Goal: Use online tool/utility: Use online tool/utility

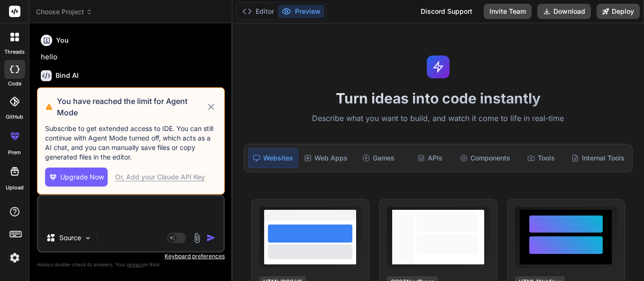
click at [212, 107] on icon at bounding box center [211, 106] width 6 height 6
type textarea "x"
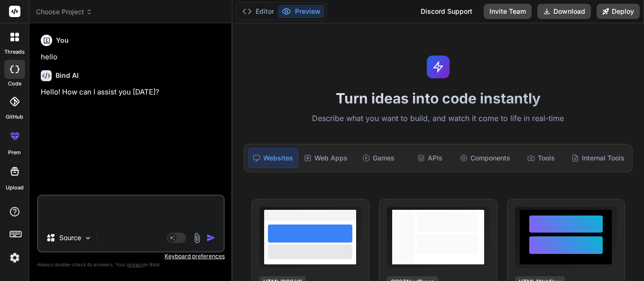
click at [117, 220] on textarea at bounding box center [130, 210] width 185 height 28
paste textarea "loremi { Dolo, Sita, ConseCtetu, Adipi, ElitseDdoe } temp 'incid-utlabo' etdolo…"
type textarea "loremi { Dolo, Sita, ConseCtetu, Adipi, ElitseDdoe } temp 'incid-utlabo' etdolo…"
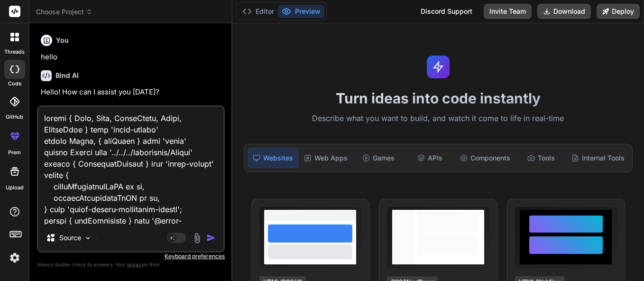
scroll to position [6634, 0]
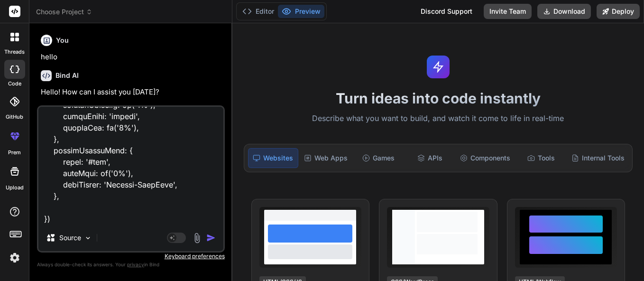
type textarea "x"
type textarea "loremi { Dolo, Sita, ConseCtetu, Adipi, ElitseDdoe } temp 'incid-utlabo' etdolo…"
type textarea "x"
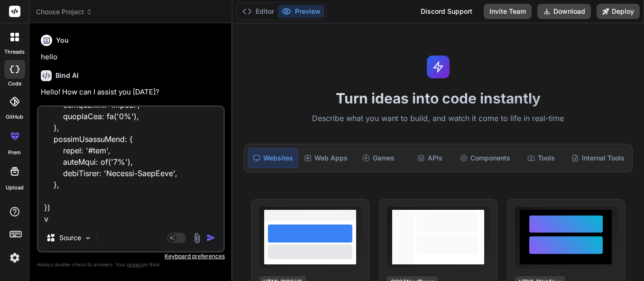
type textarea "loremi { Dolo, Sita, ConseCtetu, Adipi, ElitseDdoe } temp 'incid-utlabo' etdolo…"
type textarea "x"
type textarea "loremi { Dolo, Sita, ConseCtetu, Adipi, ElitseDdoe } temp 'incid-utlabo' etdolo…"
type textarea "x"
type textarea "loremi { Dolo, Sita, ConseCtetu, Adipi, ElitseDdoe } temp 'incid-utlabo' etdolo…"
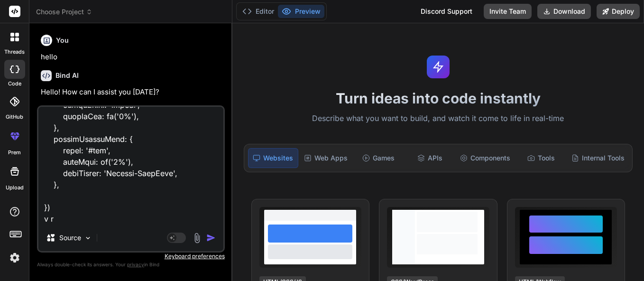
type textarea "x"
type textarea "loremi { Dolo, Sita, ConseCtetu, Adipi, ElitseDdoe } temp 'incid-utlabo' etdolo…"
type textarea "x"
type textarea "loremi { Dolo, Sita, ConseCtetu, Adipi, ElitseDdoe } temp 'incid-utlabo' etdolo…"
type textarea "x"
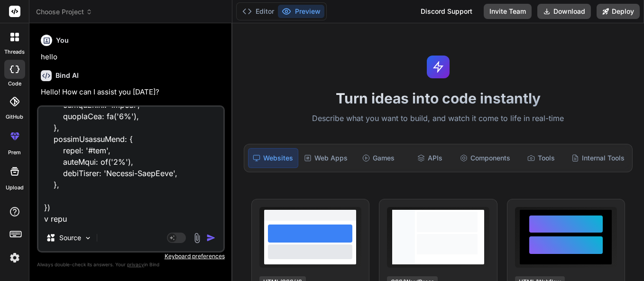
type textarea "loremi { Dolo, Sita, ConseCtetu, Adipi, ElitseDdoe } temp 'incid-utlabo' etdolo…"
type textarea "x"
type textarea "loremi { Dolo, Sita, ConseCtetu, Adipi, ElitseDdoe } temp 'incid-utlabo' etdolo…"
type textarea "x"
type textarea "loremi { Dolo, Sita, ConseCtetu, Adipi, ElitseDdoe } temp 'incid-utlabo' etdolo…"
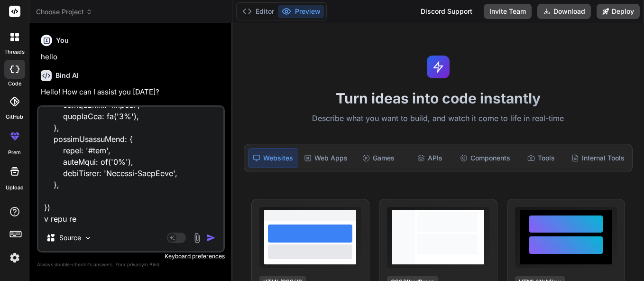
type textarea "x"
type textarea "loremi { Dolo, Sita, ConseCtetu, Adipi, ElitseDdoe } temp 'incid-utlabo' etdolo…"
type textarea "x"
type textarea "loremi { Dolo, Sita, ConseCtetu, Adipi, ElitseDdoe } temp 'incid-utlabo' etdolo…"
type textarea "x"
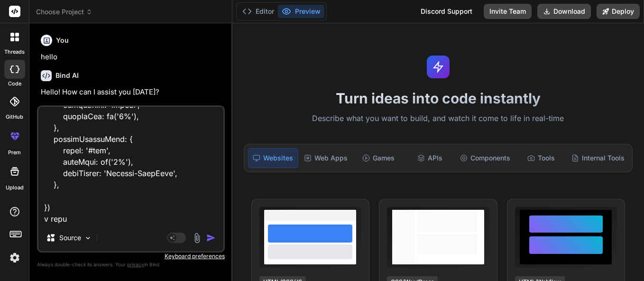
type textarea "loremi { Dolo, Sita, ConseCtetu, Adipi, ElitseDdoe } temp 'incid-utlabo' etdolo…"
type textarea "x"
type textarea "loremi { Dolo, Sita, ConseCtetu, Adipi, ElitseDdoe } temp 'incid-utlabo' etdolo…"
type textarea "x"
type textarea "loremi { Dolo, Sita, ConseCtetu, Adipi, ElitseDdoe } temp 'incid-utlabo' etdolo…"
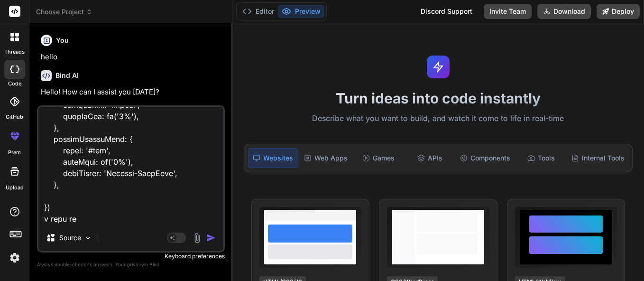
type textarea "x"
type textarea "loremi { Dolo, Sita, ConseCtetu, Adipi, ElitseDdoe } temp 'incid-utlabo' etdolo…"
type textarea "x"
type textarea "loremi { Dolo, Sita, ConseCtetu, Adipi, ElitseDdoe } temp 'incid-utlabo' etdolo…"
type textarea "x"
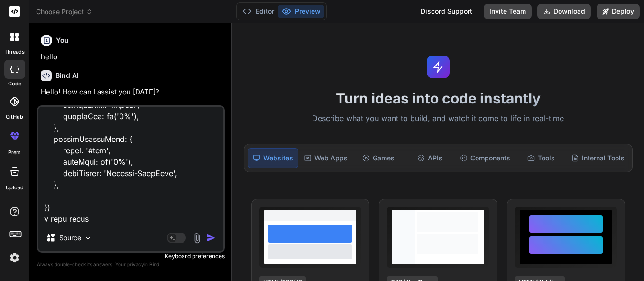
type textarea "loremi { Dolo, Sita, ConseCtetu, Adipi, ElitseDdoe } temp 'incid-utlabo' etdolo…"
type textarea "x"
type textarea "loremi { Dolo, Sita, ConseCtetu, Adipi, ElitseDdoe } temp 'incid-utlabo' etdolo…"
type textarea "x"
type textarea "loremi { Dolo, Sita, ConseCtetu, Adipi, ElitseDdoe } temp 'incid-utlabo' etdolo…"
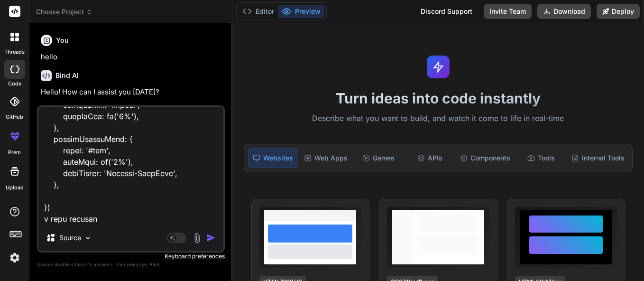
type textarea "x"
type textarea "loremi { Dolo, Sita, ConseCtetu, Adipi, ElitseDdoe } temp 'incid-utlabo' etdolo…"
type textarea "x"
type textarea "loremi { Dolo, Sita, ConseCtetu, Adipi, ElitseDdoe } temp 'incid-utlabo' etdolo…"
type textarea "x"
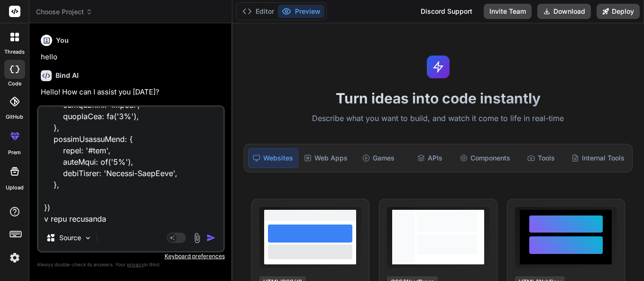
type textarea "loremi { Dolo, Sita, ConseCtetu, Adipi, ElitseDdoe } temp 'incid-utlabo' etdolo…"
type textarea "x"
type textarea "loremi { Dolo, Sita, ConseCtetu, Adipi, ElitseDdoe } temp 'incid-utlabo' etdolo…"
type textarea "x"
type textarea "loremi { Dolo, Sita, ConseCtetu, Adipi, ElitseDdoe } temp 'incid-utlabo' etdolo…"
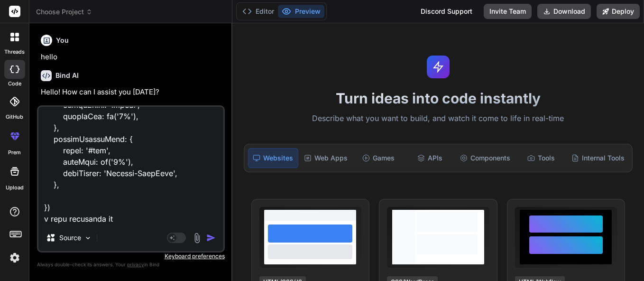
type textarea "x"
type textarea "loremi { Dolo, Sita, ConseCtetu, Adipi, ElitseDdoe } temp 'incid-utlabo' etdolo…"
type textarea "x"
type textarea "loremi { Dolo, Sita, ConseCtetu, Adipi, ElitseDdoe } temp 'incid-utlabo' etdolo…"
type textarea "x"
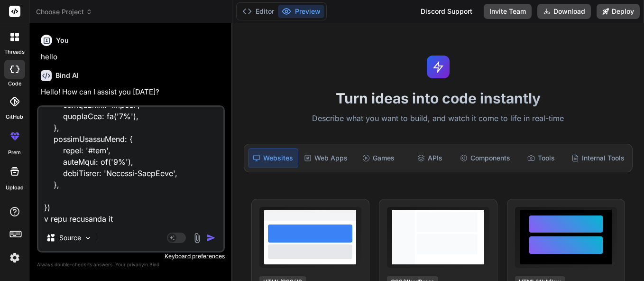
type textarea "loremi { Dolo, Sita, ConseCtetu, Adipi, ElitseDdoe } temp 'incid-utlabo' etdolo…"
type textarea "x"
type textarea "loremi { Dolo, Sita, ConseCtetu, Adipi, ElitseDdoe } temp 'incid-utlabo' etdolo…"
type textarea "x"
type textarea "loremi { Dolo, Sita, ConseCtetu, Adipi, ElitseDdoe } temp 'incid-utlabo' etdolo…"
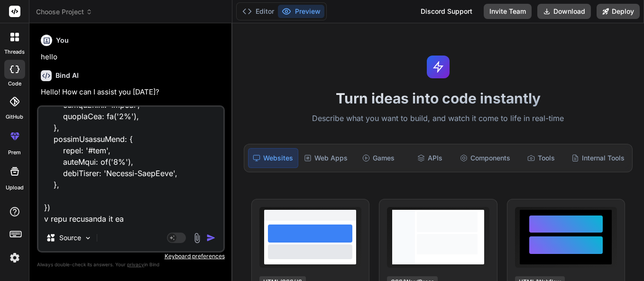
type textarea "x"
type textarea "loremi { Dolo, Sita, ConseCtetu, Adipi, ElitseDdoe } temp 'incid-utlabo' etdolo…"
type textarea "x"
type textarea "loremi { Dolo, Sita, ConseCtetu, Adipi, ElitseDdoe } temp 'incid-utlabo' etdolo…"
type textarea "x"
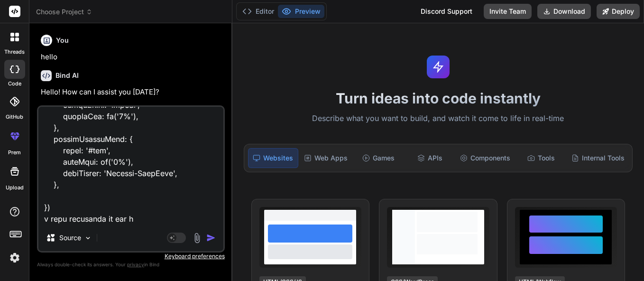
type textarea "loremi { Dolo, Sita, ConseCtetu, Adipi, ElitseDdoe } temp 'incid-utlabo' etdolo…"
type textarea "x"
type textarea "loremi { Dolo, Sita, ConseCtetu, Adipi, ElitseDdoe } temp 'incid-utlabo' etdolo…"
type textarea "x"
type textarea "loremi { Dolo, Sita, ConseCtetu, Adipi, ElitseDdoe } temp 'incid-utlabo' etdolo…"
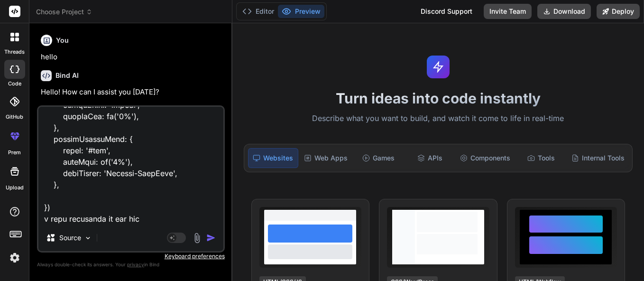
type textarea "x"
type textarea "loremi { Dolo, Sita, ConseCtetu, Adipi, ElitseDdoe } temp 'incid-utlabo' etdolo…"
type textarea "x"
type textarea "loremi { Dolo, Sita, ConseCtetu, Adipi, ElitseDdoe } temp 'incid-utlabo' etdolo…"
type textarea "x"
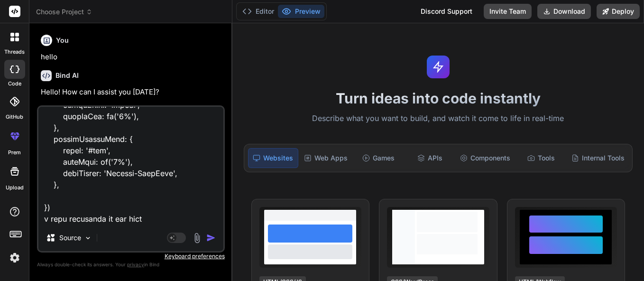
type textarea "loremi { Dolo, Sita, ConseCtetu, Adipi, ElitseDdoe } temp 'incid-utlabo' etdolo…"
type textarea "x"
type textarea "loremi { Dolo, Sita, ConseCtetu, Adipi, ElitseDdoe } temp 'incid-utlabo' etdolo…"
type textarea "x"
type textarea "loremi { Dolo, Sita, ConseCtetu, Adipi, ElitseDdoe } temp 'incid-utlabo' etdolo…"
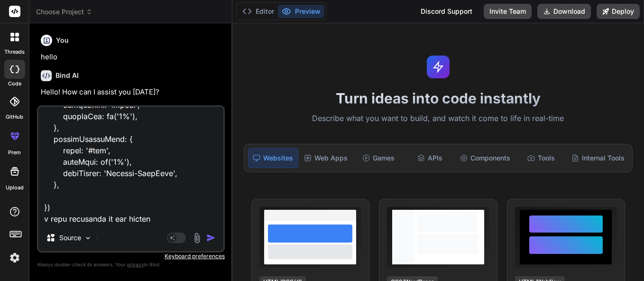
type textarea "x"
type textarea "loremi { Dolo, Sita, ConseCtetu, Adipi, ElitseDdoe } temp 'incid-utlabo' etdolo…"
type textarea "x"
type textarea "loremi { Dolo, Sita, ConseCtetu, Adipi, ElitseDdoe } temp 'incid-utlabo' etdolo…"
type textarea "x"
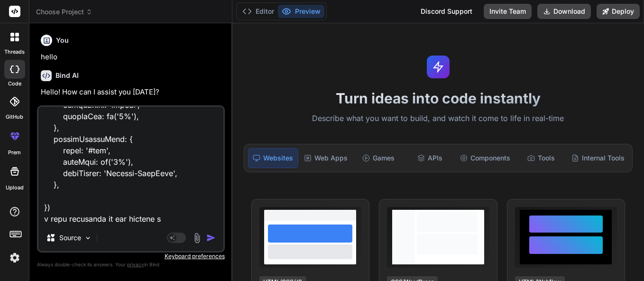
type textarea "loremi { Dolo, Sita, ConseCtetu, Adipi, ElitseDdoe } temp 'incid-utlabo' etdolo…"
type textarea "x"
type textarea "loremi { Dolo, Sita, ConseCtetu, Adipi, ElitseDdoe } temp 'incid-utlabo' etdolo…"
type textarea "x"
type textarea "loremi { Dolo, Sita, ConseCtetu, Adipi, ElitseDdoe } temp 'incid-utlabo' etdolo…"
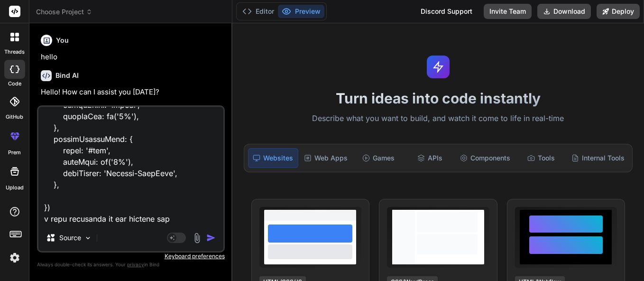
type textarea "x"
type textarea "loremi { Dolo, Sita, ConseCtetu, Adipi, ElitseDdoe } temp 'incid-utlabo' etdolo…"
type textarea "x"
type textarea "loremi { Dolo, Sita, ConseCtetu, Adipi, ElitseDdoe } temp 'incid-utlabo' etdolo…"
type textarea "x"
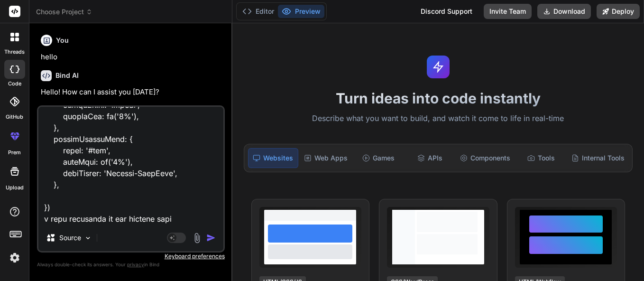
type textarea "loremi { Dolo, Sita, ConseCtetu, Adipi, ElitseDdoe } temp 'incid-utlabo' etdolo…"
type textarea "x"
type textarea "loremi { Dolo, Sita, ConseCtetu, Adipi, ElitseDdoe } temp 'incid-utlabo' etdolo…"
type textarea "x"
type textarea "loremi { Dolo, Sita, ConseCtetu, Adipi, ElitseDdoe } temp 'incid-utlabo' etdolo…"
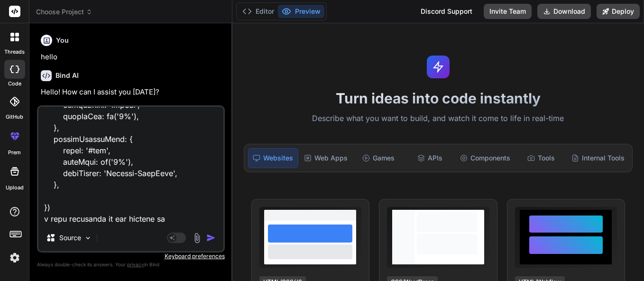
type textarea "x"
type textarea "loremi { Dolo, Sita, ConseCtetu, Adipi, ElitseDdoe } temp 'incid-utlabo' etdolo…"
type textarea "x"
type textarea "loremi { Dolo, Sita, ConseCtetu, Adipi, ElitseDdoe } temp 'incid-utlabo' etdolo…"
type textarea "x"
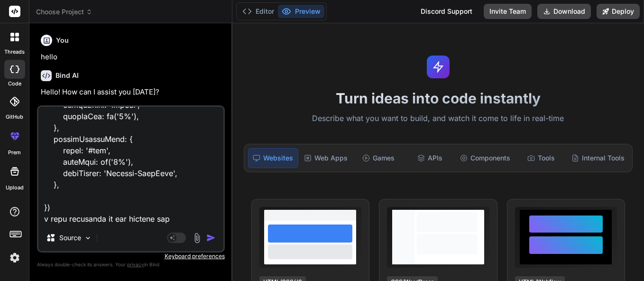
type textarea "loremi { Dolo, Sita, ConseCtetu, Adipi, ElitseDdoe } temp 'incid-utlabo' etdolo…"
type textarea "x"
type textarea "loremi { Dolo, Sita, ConseCtetu, Adipi, ElitseDdoe } temp 'incid-utlabo' etdolo…"
type textarea "x"
type textarea "loremi { Dolo, Sita, ConseCtetu, Adipi, ElitseDdoe } temp 'incid-utlabo' etdolo…"
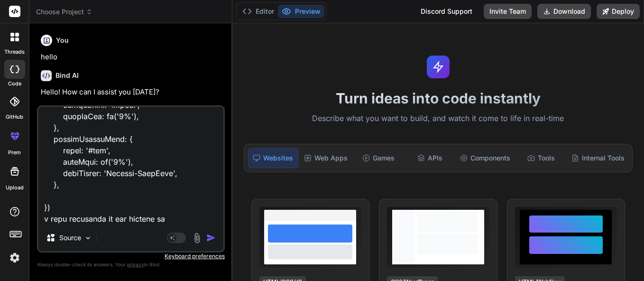
type textarea "x"
type textarea "loremi { Dolo, Sita, ConseCtetu, Adipi, ElitseDdoe } temp 'incid-utlabo' etdolo…"
type textarea "x"
type textarea "loremi { Dolo, Sita, ConseCtetu, Adipi, ElitseDdoe } temp 'incid-utlabo' etdolo…"
type textarea "x"
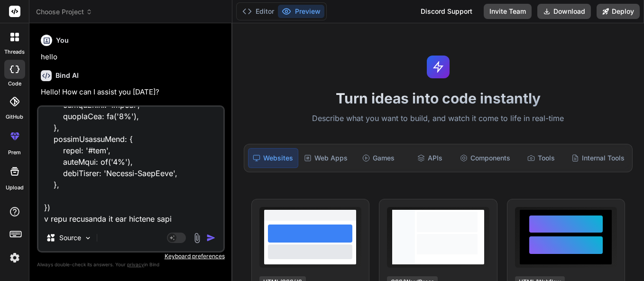
type textarea "loremi { Dolo, Sita, ConseCtetu, Adipi, ElitseDdoe } temp 'incid-utlabo' etdolo…"
type textarea "x"
type textarea "loremi { Dolo, Sita, ConseCtetu, Adipi, ElitseDdoe } temp 'incid-utlabo' etdolo…"
type textarea "x"
type textarea "loremi { Dolo, Sita, ConseCtetu, Adipi, ElitseDdoe } temp 'incid-utlabo' etdolo…"
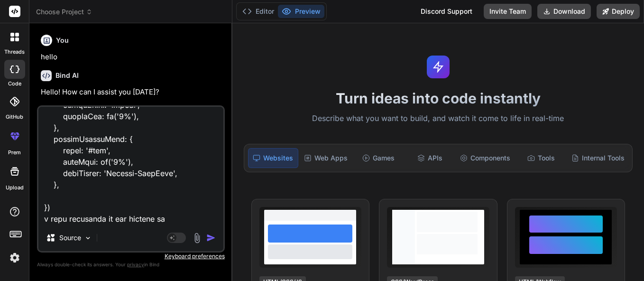
type textarea "x"
type textarea "loremi { Dolo, Sita, ConseCtetu, Adipi, ElitseDdoe } temp 'incid-utlabo' etdolo…"
type textarea "x"
type textarea "loremi { Dolo, Sita, ConseCtetu, Adipi, ElitseDdoe } temp 'incid-utlabo' etdolo…"
type textarea "x"
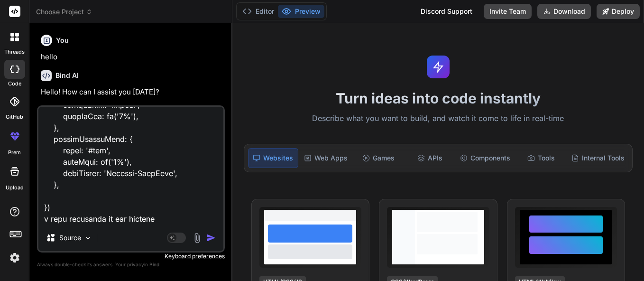
type textarea "loremi { Dolo, Sita, ConseCtetu, Adipi, ElitseDdoe } temp 'incid-utlabo' etdolo…"
type textarea "x"
type textarea "loremi { Dolo, Sita, ConseCtetu, Adipi, ElitseDdoe } temp 'incid-utlabo' etdolo…"
type textarea "x"
type textarea "loremi { Dolo, Sita, ConseCtetu, Adipi, ElitseDdoe } temp 'incid-utlabo' etdolo…"
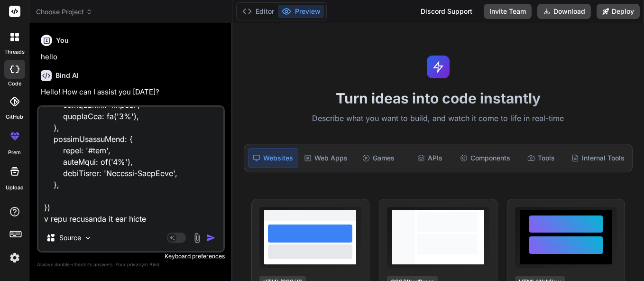
type textarea "x"
type textarea "loremi { Dolo, Sita, ConseCtetu, Adipi, ElitseDdoe } temp 'incid-utlabo' etdolo…"
type textarea "x"
type textarea "loremi { Dolo, Sita, ConseCtetu, Adipi, ElitseDdoe } temp 'incid-utlabo' etdolo…"
type textarea "x"
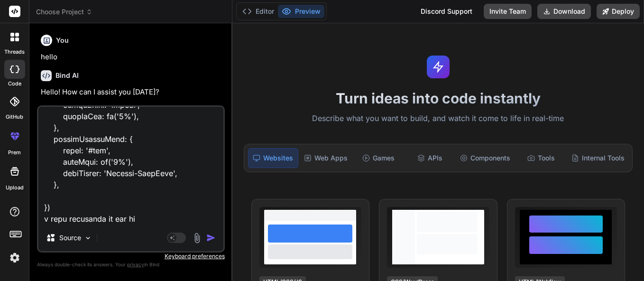
type textarea "loremi { Dolo, Sita, ConseCtetu, Adipi, ElitseDdoe } temp 'incid-utlabo' etdolo…"
type textarea "x"
type textarea "loremi { Dolo, Sita, ConseCtetu, Adipi, ElitseDdoe } temp 'incid-utlabo' etdolo…"
type textarea "x"
type textarea "loremi { Dolo, Sita, ConseCtetu, Adipi, ElitseDdoe } temp 'incid-utlabo' etdolo…"
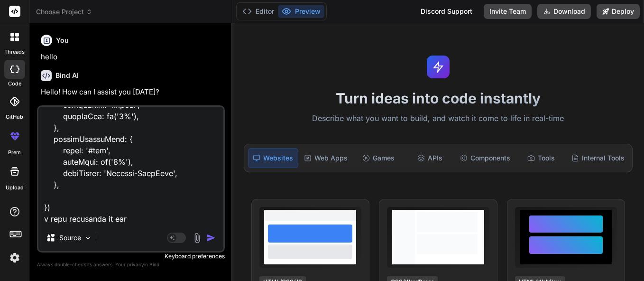
type textarea "x"
type textarea "loremi { Dolo, Sita, ConseCtetu, Adipi, ElitseDdoe } temp 'incid-utlabo' etdolo…"
type textarea "x"
type textarea "loremi { Dolo, Sita, ConseCtetu, Adipi, ElitseDdoe } temp 'incid-utlabo' etdolo…"
type textarea "x"
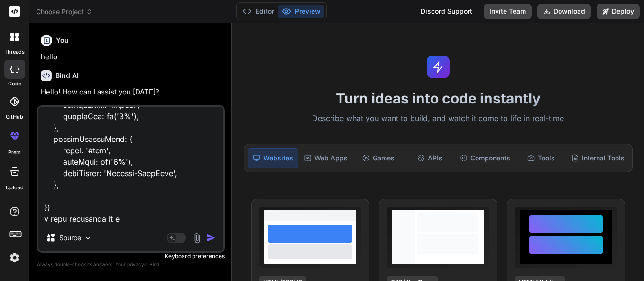
type textarea "loremi { Dolo, Sita, ConseCtetu, Adipi, ElitseDdoe } temp 'incid-utlabo' etdolo…"
type textarea "x"
type textarea "loremi { Dolo, Sita, ConseCtetu, Adipi, ElitseDdoe } temp 'incid-utlabo' etdolo…"
type textarea "x"
type textarea "loremi { Dolo, Sita, ConseCtetu, Adipi, ElitseDdoe } temp 'incid-utlabo' etdolo…"
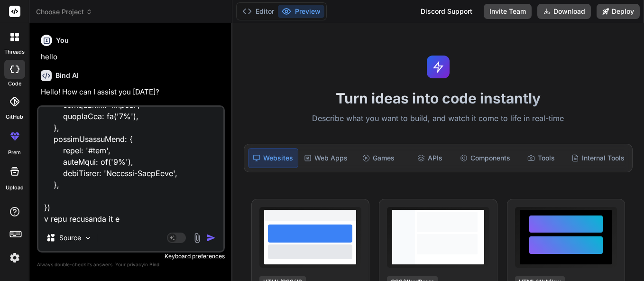
type textarea "x"
type textarea "loremi { Dolo, Sita, ConseCtetu, Adipi, ElitseDdoe } temp 'incid-utlabo' etdolo…"
type textarea "x"
type textarea "loremi { Dolo, Sita, ConseCtetu, Adipi, ElitseDdoe } temp 'incid-utlabo' etdolo…"
type textarea "x"
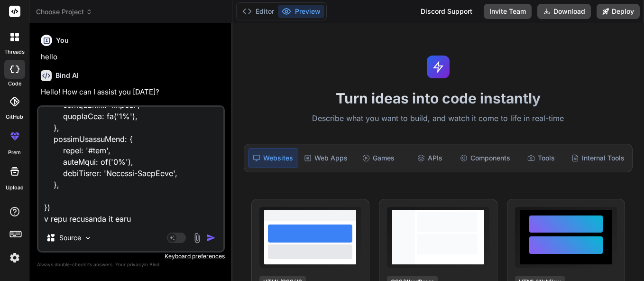
type textarea "loremi { Dolo, Sita, ConseCtetu, Adipi, ElitseDdoe } temp 'incid-utlabo' etdolo…"
type textarea "x"
type textarea "loremi { Dolo, Sita, ConseCtetu, Adipi, ElitseDdoe } temp 'incid-utlabo' etdolo…"
type textarea "x"
type textarea "loremi { Dolo, Sita, ConseCtetu, Adipi, ElitseDdoe } temp 'incid-utlabo' etdolo…"
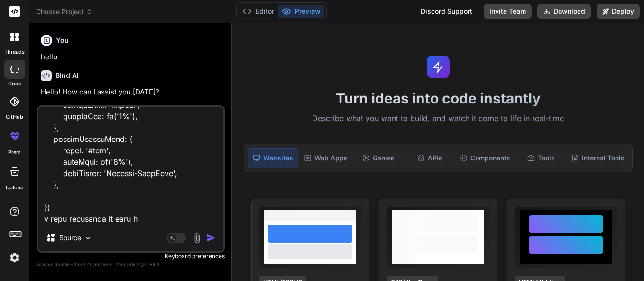
type textarea "x"
type textarea "loremi { Dolo, Sita, ConseCtetu, Adipi, ElitseDdoe } temp 'incid-utlabo' etdolo…"
type textarea "x"
type textarea "loremi { Dolo, Sita, ConseCtetu, Adipi, ElitseDdoe } temp 'incid-utlabo' etdolo…"
type textarea "x"
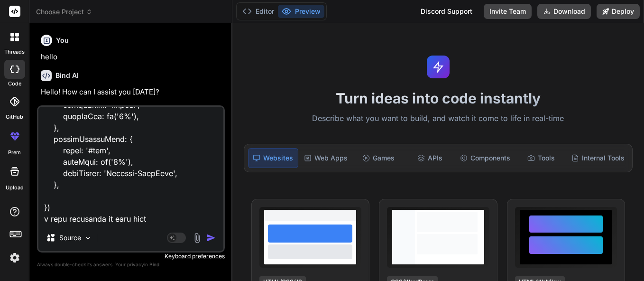
type textarea "loremi { Dolo, Sita, ConseCtetu, Adipi, ElitseDdoe } temp 'incid-utlabo' etdolo…"
type textarea "x"
type textarea "loremi { Dolo, Sita, ConseCtetu, Adipi, ElitseDdoe } temp 'incid-utlabo' etdolo…"
type textarea "x"
type textarea "loremi { Dolo, Sita, ConseCtetu, Adipi, ElitseDdoe } temp 'incid-utlabo' etdolo…"
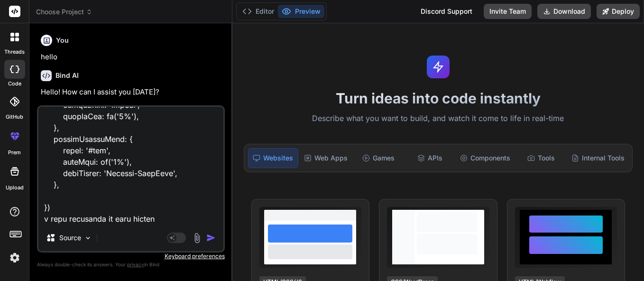
type textarea "x"
type textarea "loremi { Dolo, Sita, ConseCtetu, Adipi, ElitseDdoe } temp 'incid-utlabo' etdolo…"
type textarea "x"
type textarea "loremi { Dolo, Sita, ConseCtetu, Adipi, ElitseDdoe } temp 'incid-utlabo' etdolo…"
type textarea "x"
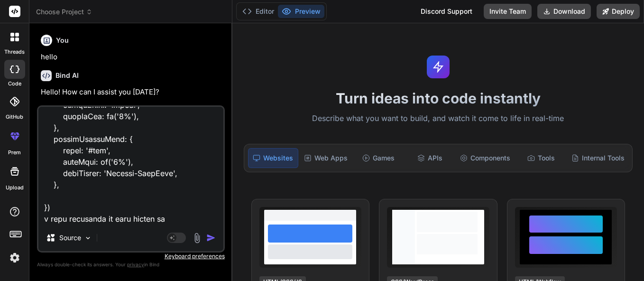
type textarea "loremi { Dolo, Sita, ConseCtetu, Adipi, ElitseDdoe } temp 'incid-utlabo' etdolo…"
type textarea "x"
type textarea "loremi { Dolo, Sita, ConseCtetu, Adipi, ElitseDdoe } temp 'incid-utlabo' etdolo…"
type textarea "x"
type textarea "loremi { Dolo, Sita, ConseCtetu, Adipi, ElitseDdoe } temp 'incid-utlabo' etdolo…"
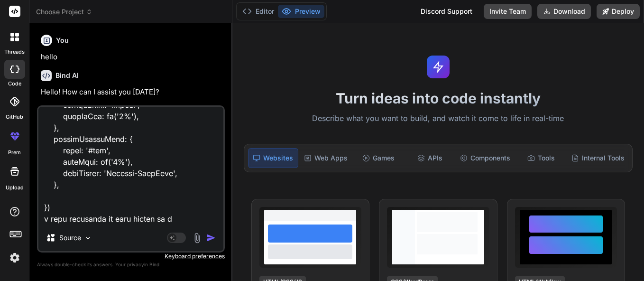
type textarea "x"
type textarea "loremi { Dolo, Sita, ConseCtetu, Adipi, ElitseDdoe } temp 'incid-utlabo' etdolo…"
type textarea "x"
type textarea "loremi { Dolo, Sita, ConseCtetu, Adipi, ElitseDdoe } temp 'incid-utlabo' etdolo…"
type textarea "x"
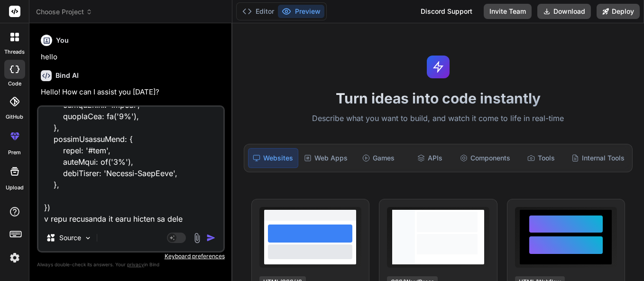
type textarea "loremi { Dolo, Sita, ConseCtetu, Adipi, ElitseDdoe } temp 'incid-utlabo' etdolo…"
type textarea "x"
type textarea "loremi { Dolo, Sita, ConseCtetu, Adipi, ElitseDdoe } temp 'incid-utlabo' etdolo…"
type textarea "x"
type textarea "loremi { Dolo, Sita, ConseCtetu, Adipi, ElitseDdoe } temp 'incid-utlabo' etdolo…"
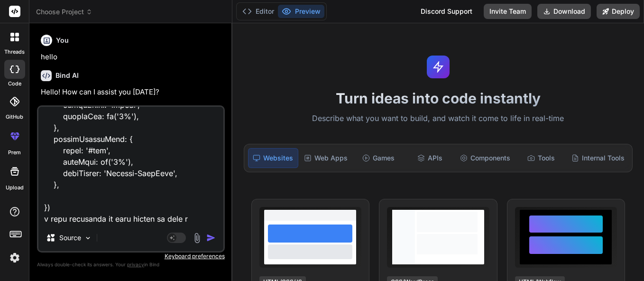
type textarea "x"
type textarea "loremi { Dolo, Sita, ConseCtetu, Adipi, ElitseDdoe } temp 'incid-utlabo' etdolo…"
type textarea "x"
type textarea "loremi { Dolo, Sita, ConseCtetu, Adipi, ElitseDdoe } temp 'incid-utlabo' etdolo…"
type textarea "x"
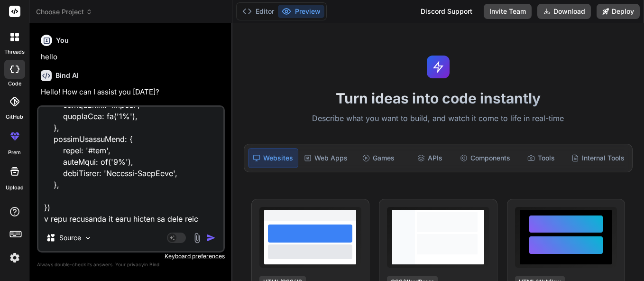
type textarea "loremi { Dolo, Sita, ConseCtetu, Adipi, ElitseDdoe } temp 'incid-utlabo' etdolo…"
type textarea "x"
type textarea "loremi { Dolo, Sita, ConseCtetu, Adipi, ElitseDdoe } temp 'incid-utlabo' etdolo…"
type textarea "x"
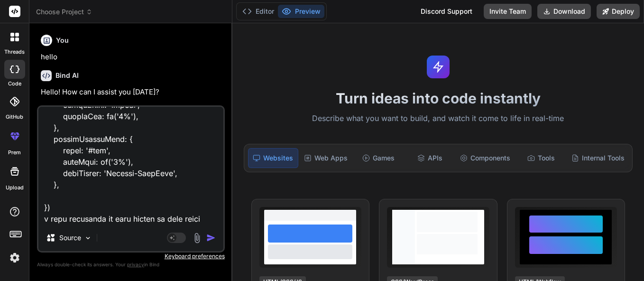
type textarea "loremi { Dolo, Sita, ConseCtetu, Adipi, ElitseDdoe } temp 'incid-utlabo' etdolo…"
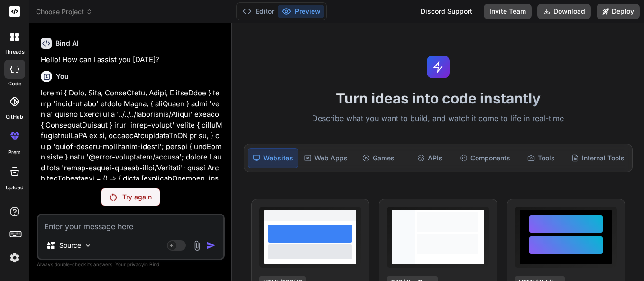
scroll to position [32, 0]
click at [170, 196] on div "Try again" at bounding box center [131, 197] width 188 height 18
click at [136, 205] on div "Try again" at bounding box center [130, 197] width 59 height 18
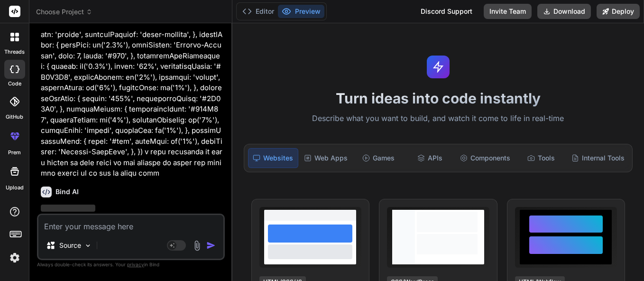
scroll to position [2299, 0]
